Goal: Find contact information: Find contact information

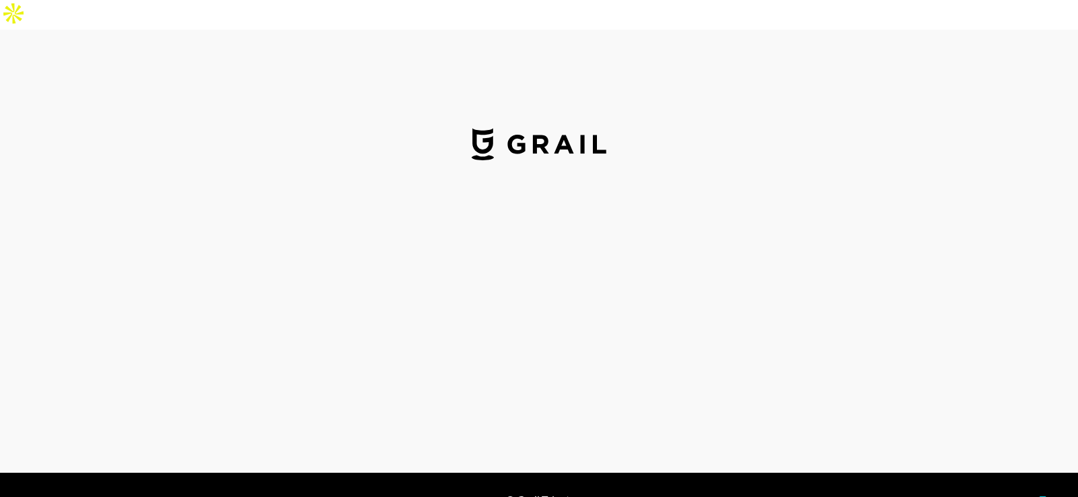
select select "USD"
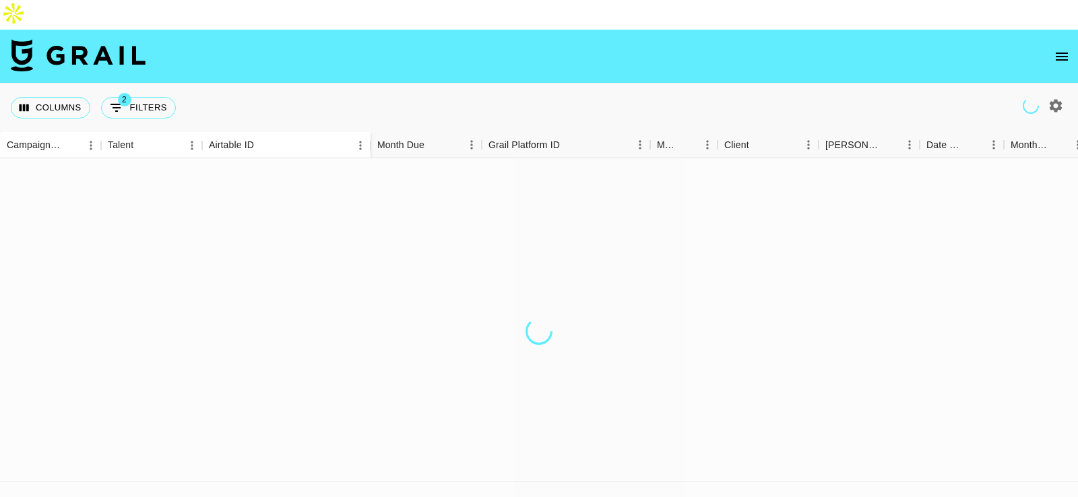
click at [1064, 49] on icon "open drawer" at bounding box center [1062, 57] width 16 height 16
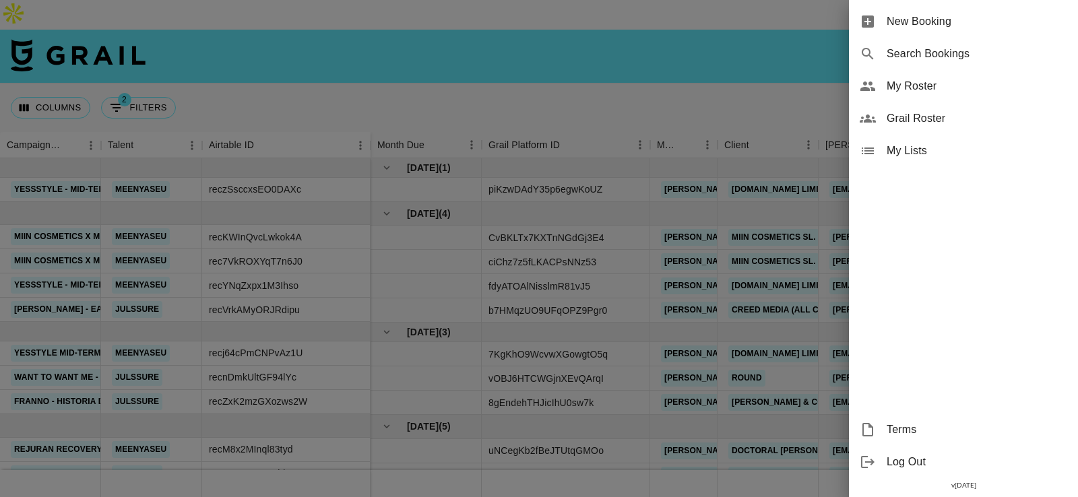
click at [941, 117] on span "Grail Roster" at bounding box center [976, 118] width 181 height 16
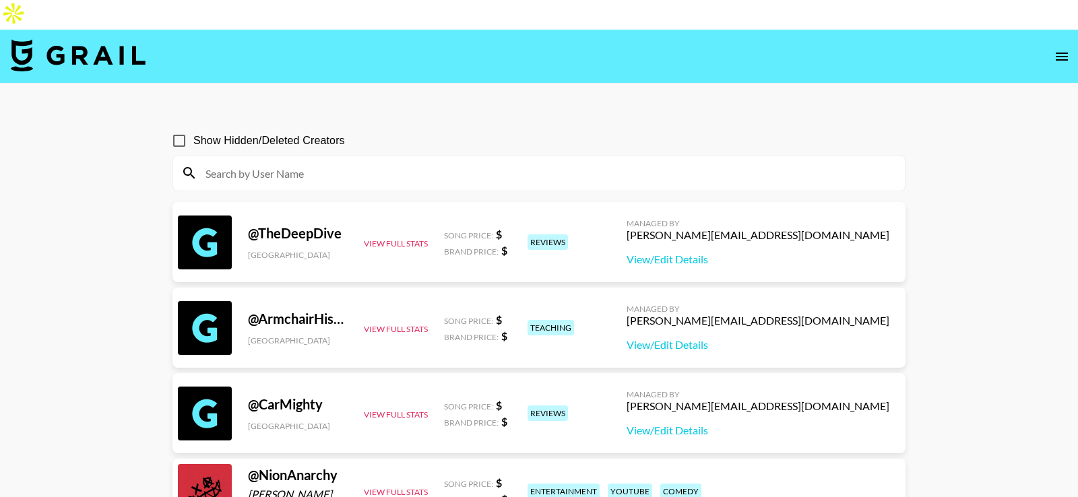
click at [306, 162] on input at bounding box center [546, 173] width 699 height 22
paste input "1araquinn"
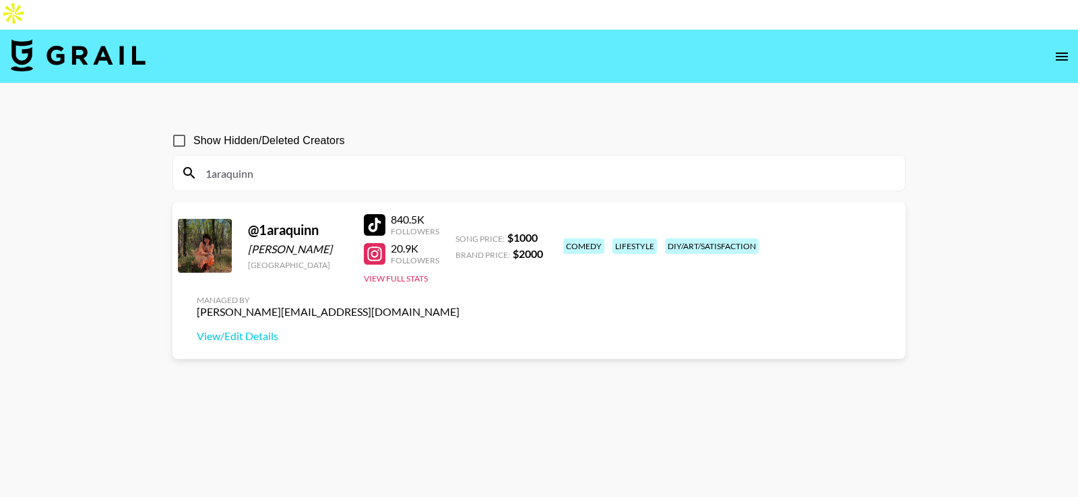
type input "1araquinn"
click at [461, 84] on main "Show Hidden/Deleted Creators 1araquinn @ 1araquinn Lara Quinn United States 840…" at bounding box center [539, 311] width 1078 height 454
click at [480, 362] on section "Show Hidden/Deleted Creators 1araquinn @ 1araquinn Lara Quinn United States 840…" at bounding box center [538, 310] width 733 height 389
click at [459, 305] on div "nina@grail-talent.com" at bounding box center [328, 311] width 263 height 13
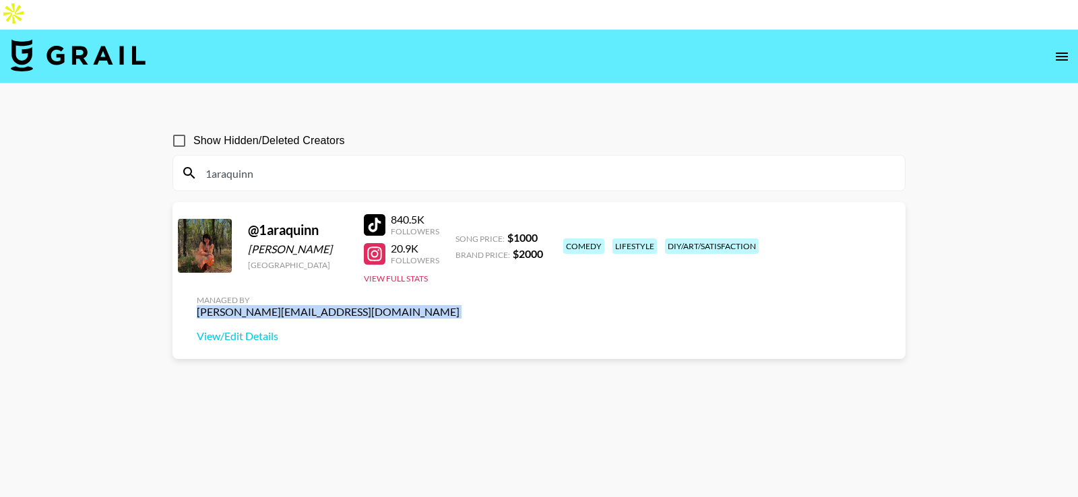
click at [459, 305] on div "nina@grail-talent.com" at bounding box center [328, 311] width 263 height 13
copy div "nina@grail-talent.com"
click at [560, 339] on section "Show Hidden/Deleted Creators 1araquinn @ 1araquinn Lara Quinn United States 840…" at bounding box center [538, 310] width 733 height 389
